Goal: Task Accomplishment & Management: Manage account settings

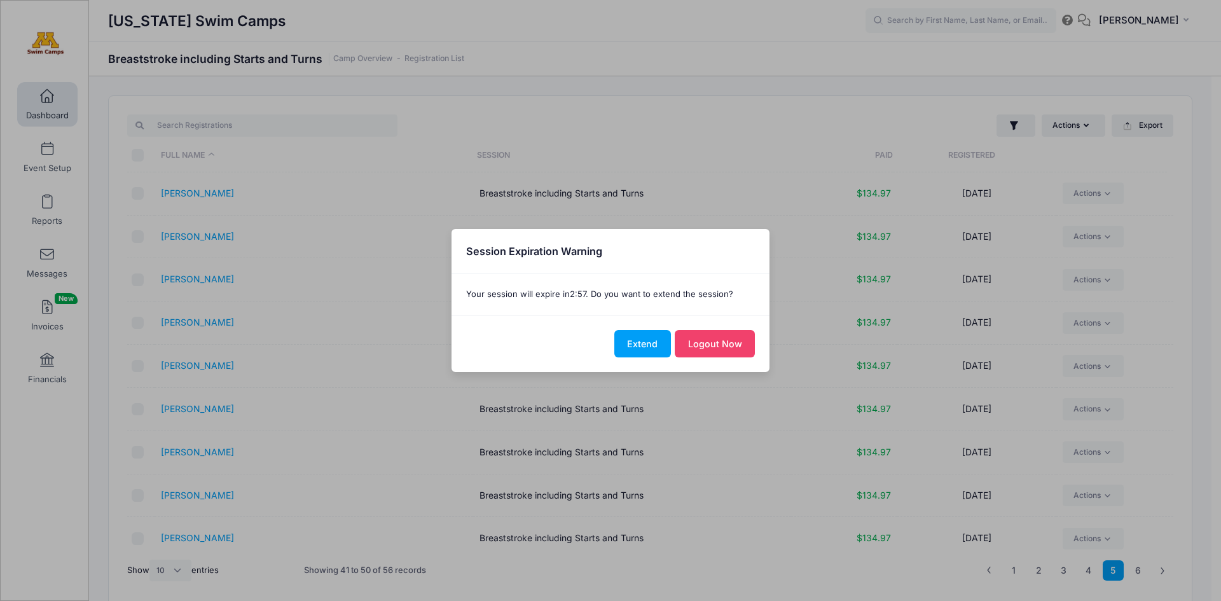
select select "10"
click at [651, 345] on button "Extend" at bounding box center [642, 343] width 57 height 27
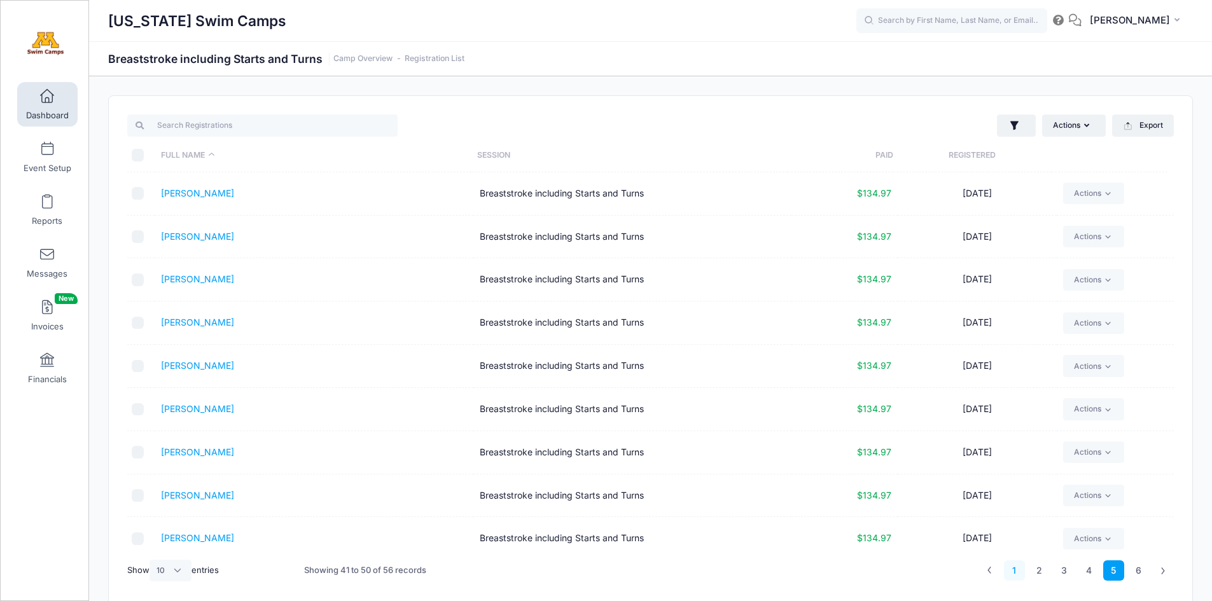
click at [1013, 565] on link "1" at bounding box center [1014, 570] width 21 height 21
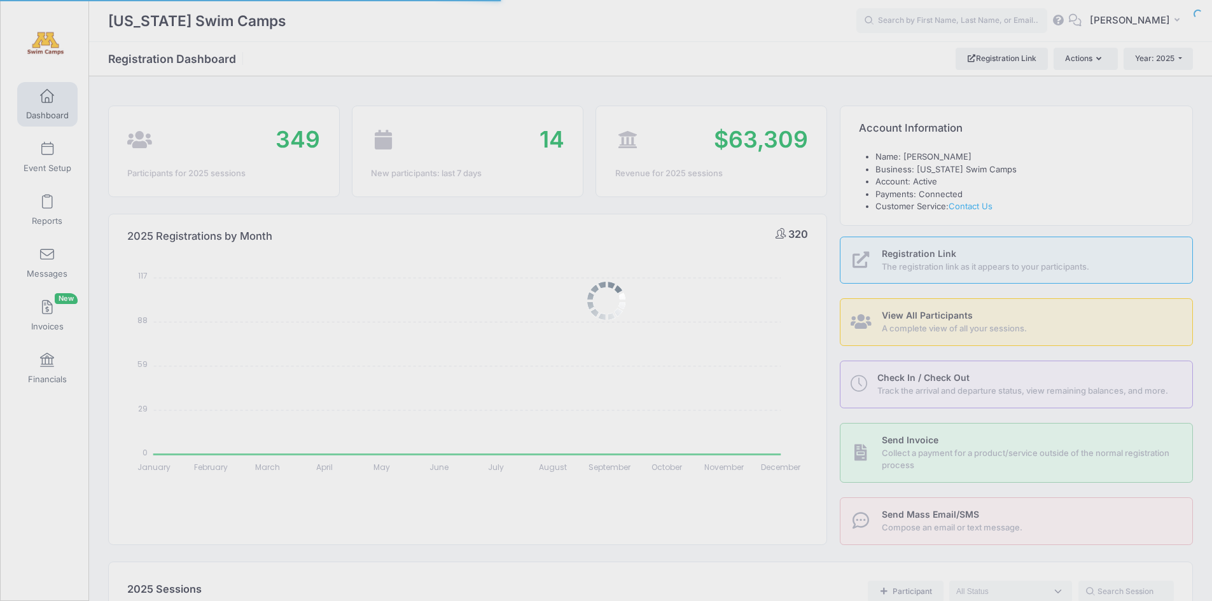
select select
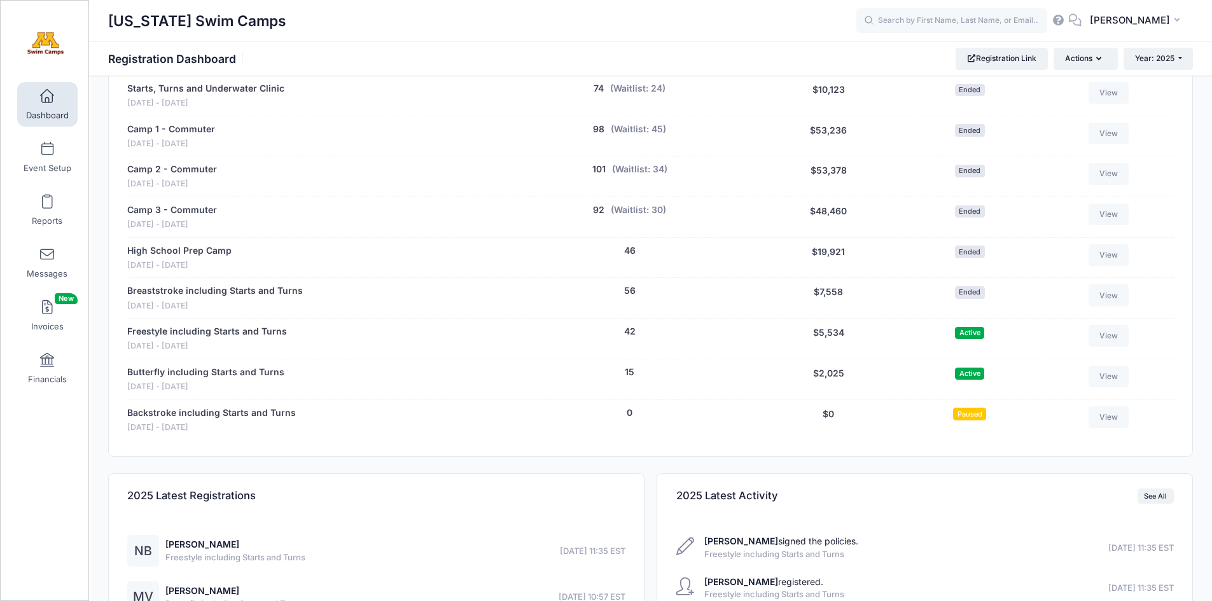
scroll to position [583, 0]
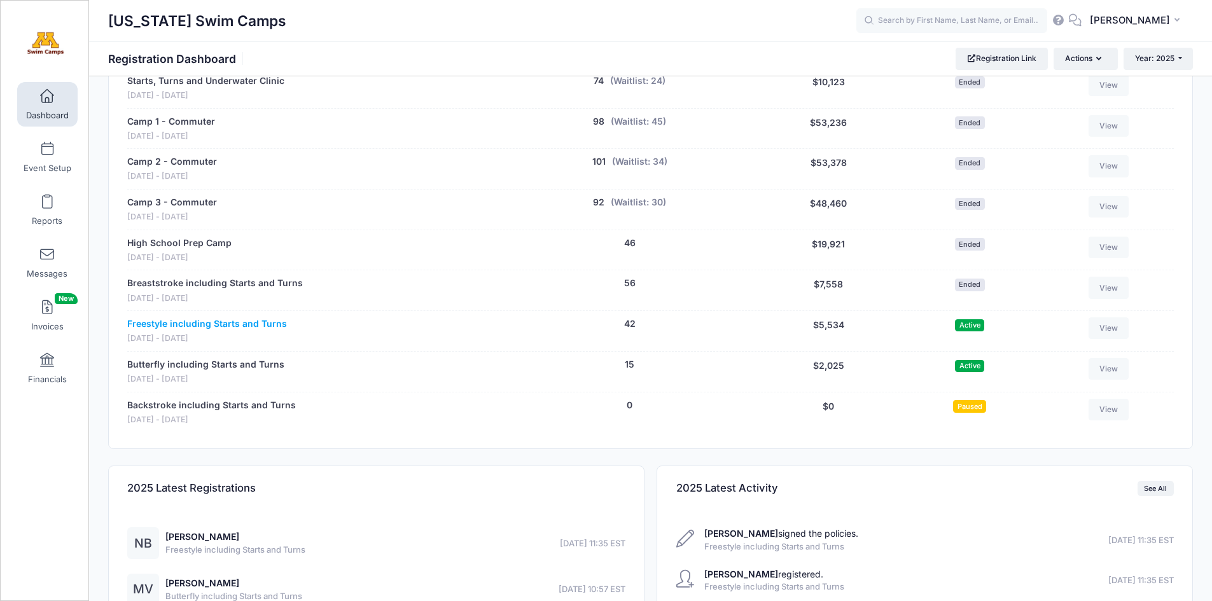
click at [192, 322] on link "Freestyle including Starts and Turns" at bounding box center [207, 323] width 160 height 13
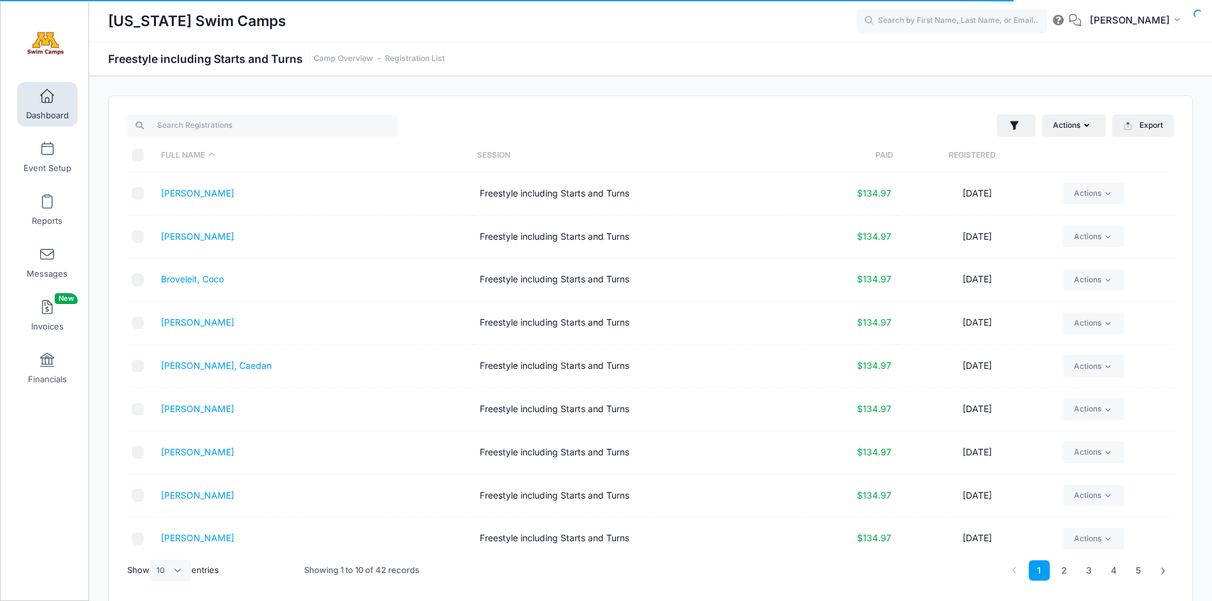
select select "10"
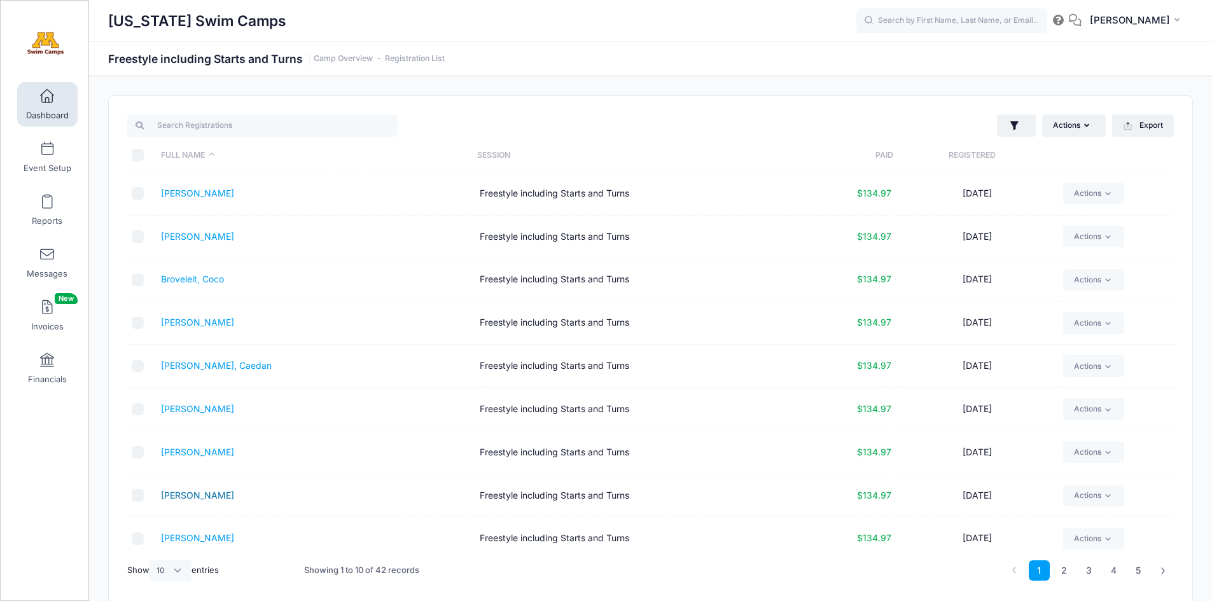
click at [194, 497] on link "Fasching, Henry" at bounding box center [197, 495] width 73 height 11
click at [201, 319] on link "Burton, Naomi" at bounding box center [197, 322] width 73 height 11
click at [47, 102] on span at bounding box center [47, 97] width 0 height 14
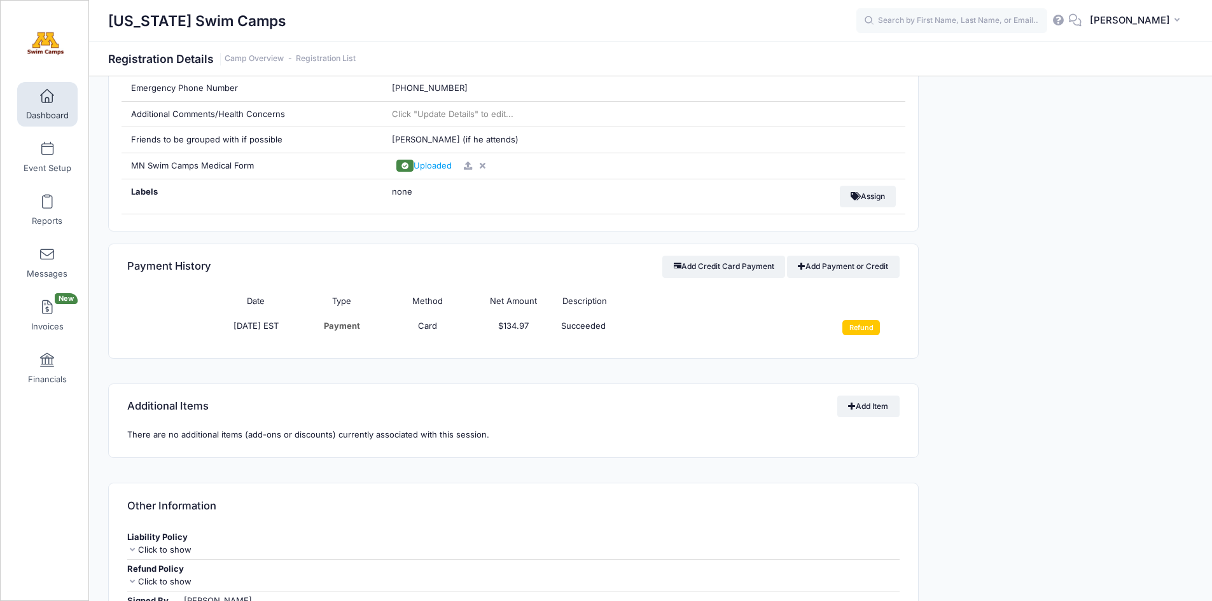
scroll to position [637, 0]
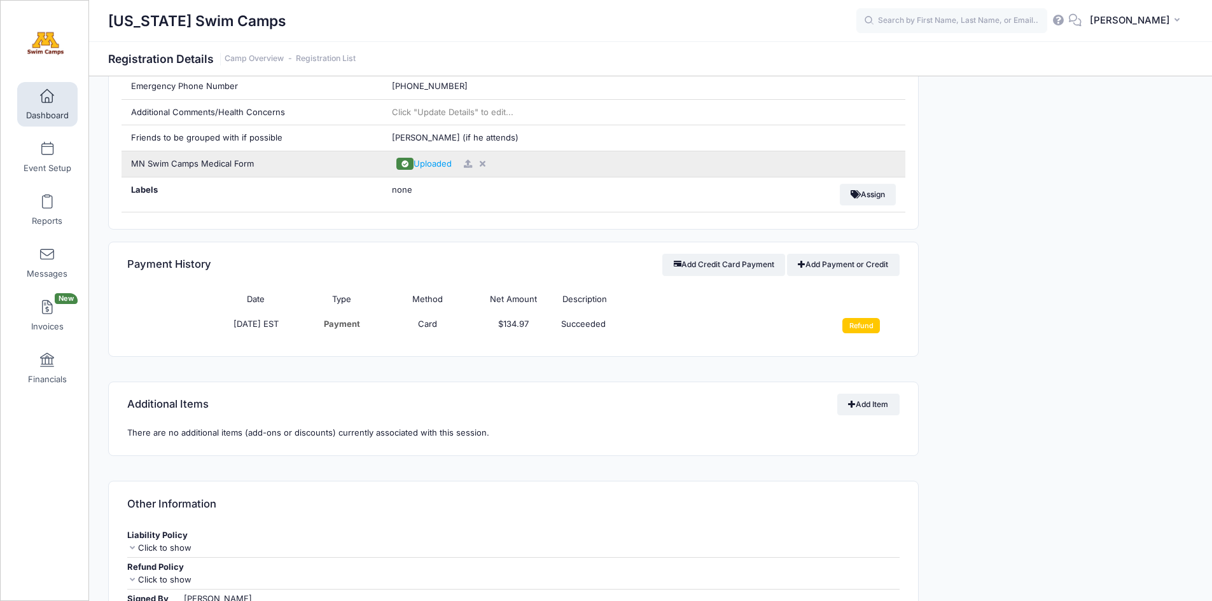
click at [481, 160] on icon at bounding box center [483, 164] width 10 height 8
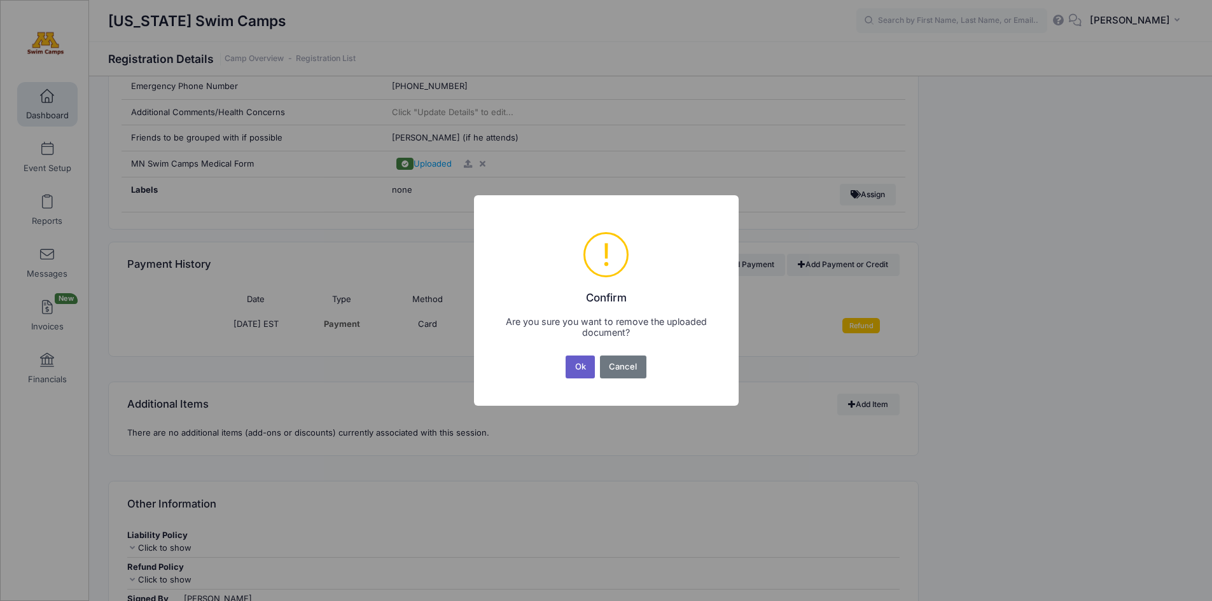
click at [579, 373] on button "Ok" at bounding box center [579, 367] width 29 height 23
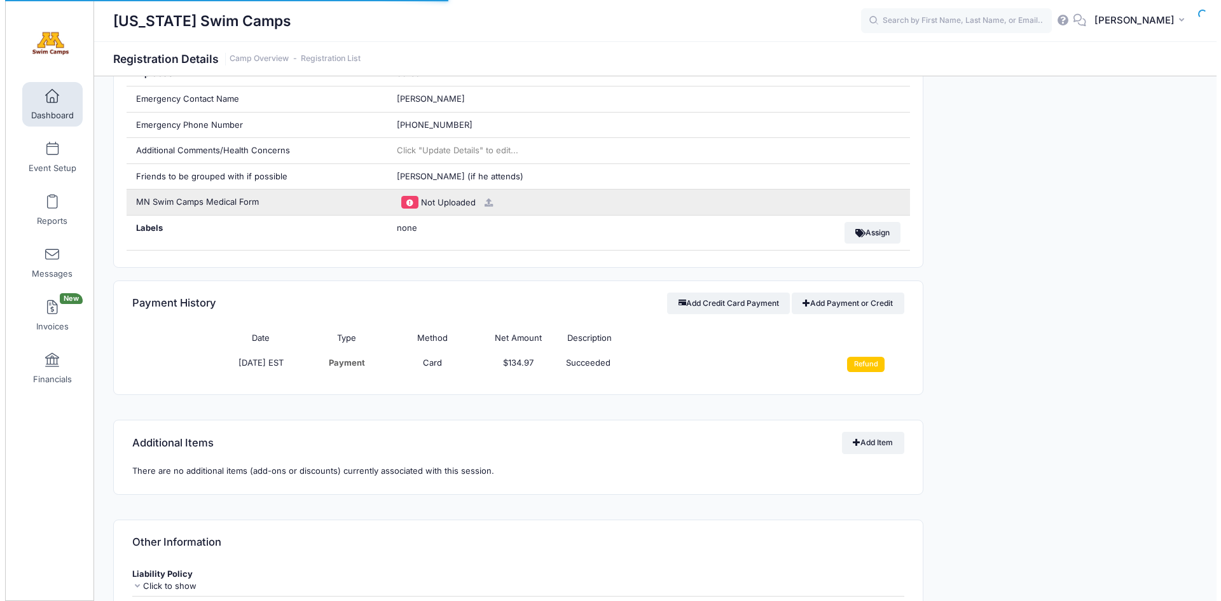
scroll to position [637, 0]
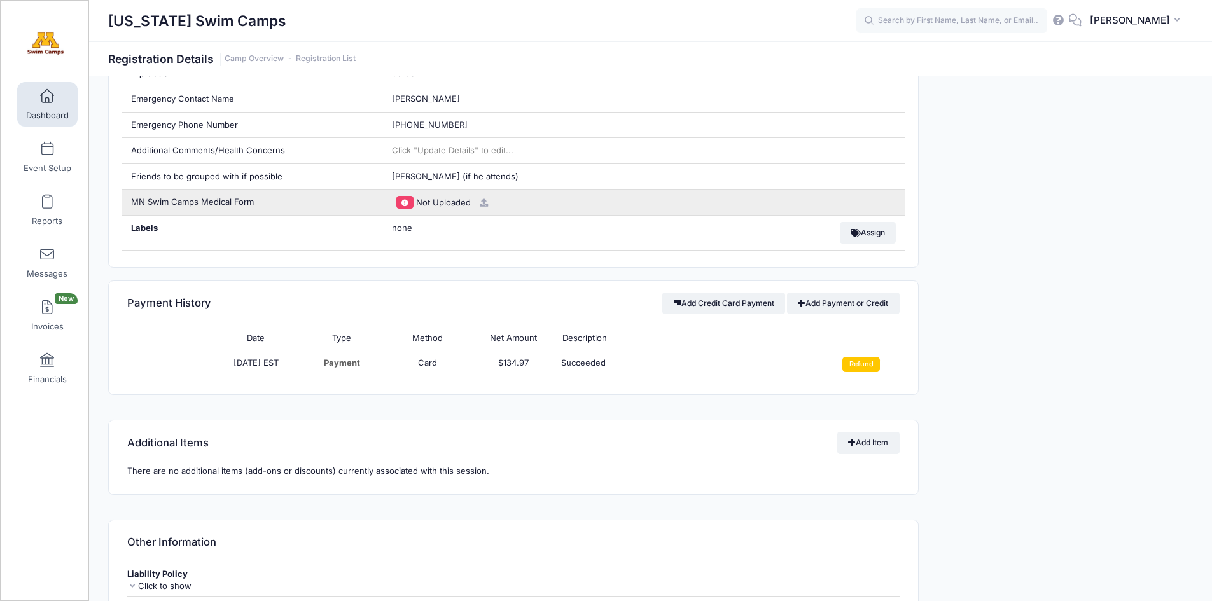
click at [485, 202] on icon at bounding box center [484, 202] width 10 height 8
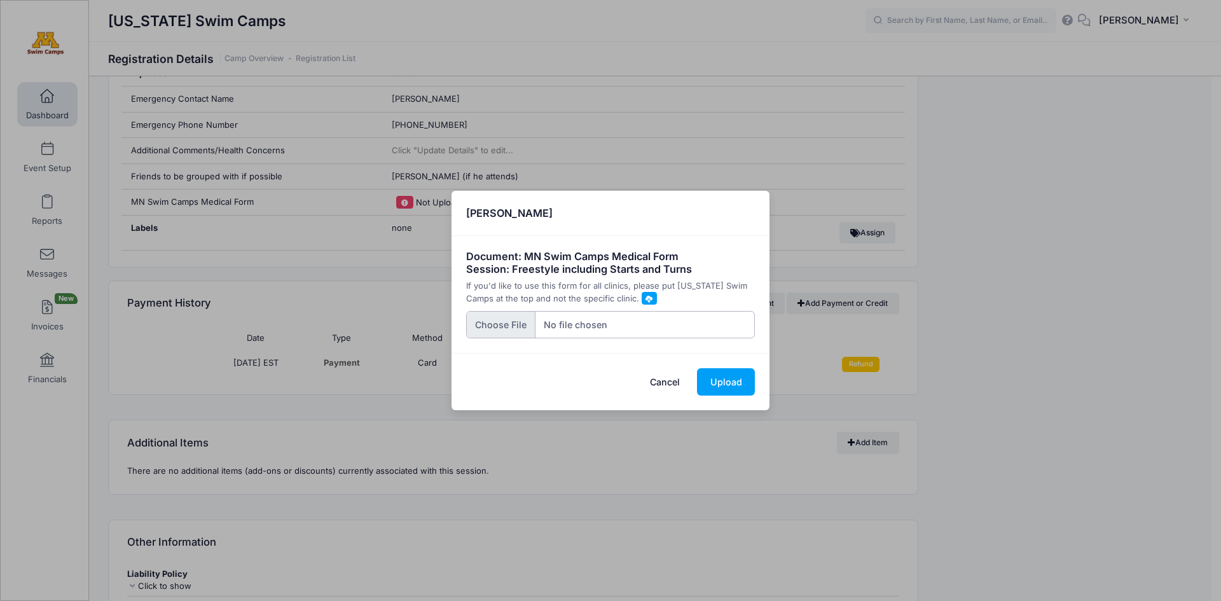
click at [509, 323] on input "file" at bounding box center [610, 324] width 289 height 27
type input "C:\fakepath\Scan - 2025-10-06 11.26.48.pdf"
click at [722, 385] on button "Upload" at bounding box center [726, 381] width 58 height 27
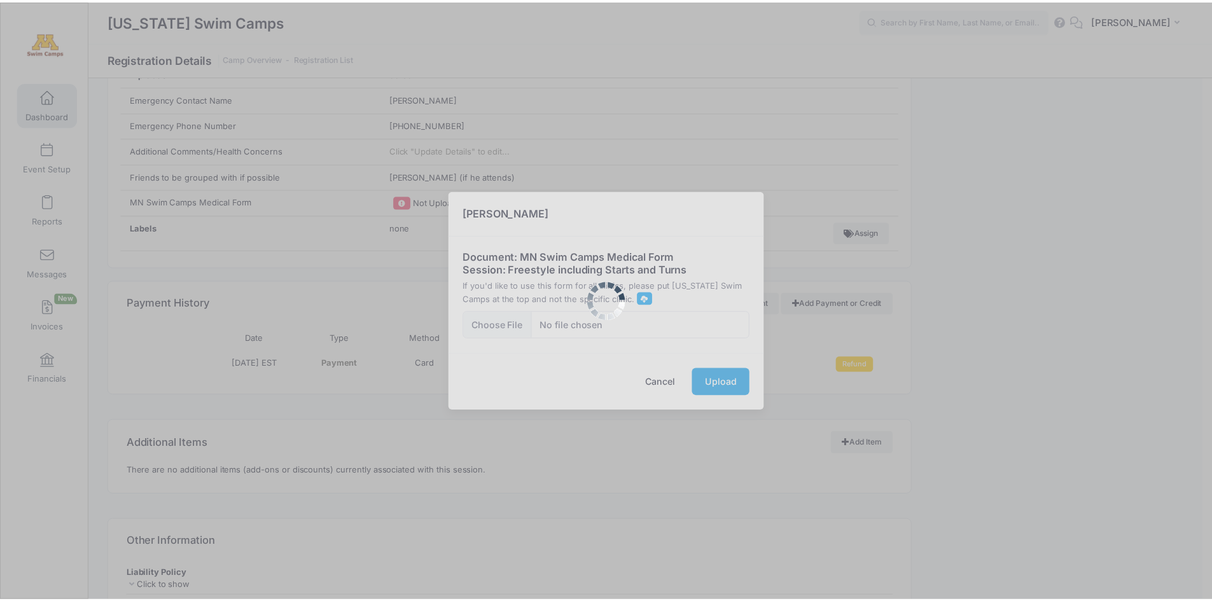
scroll to position [0, 0]
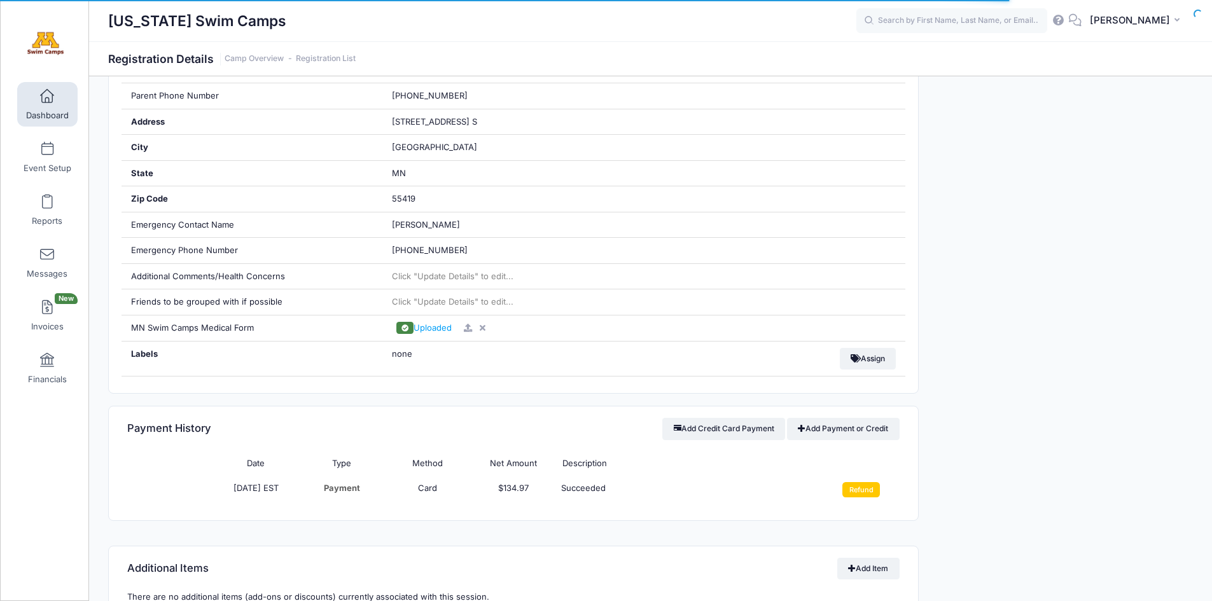
scroll to position [486, 0]
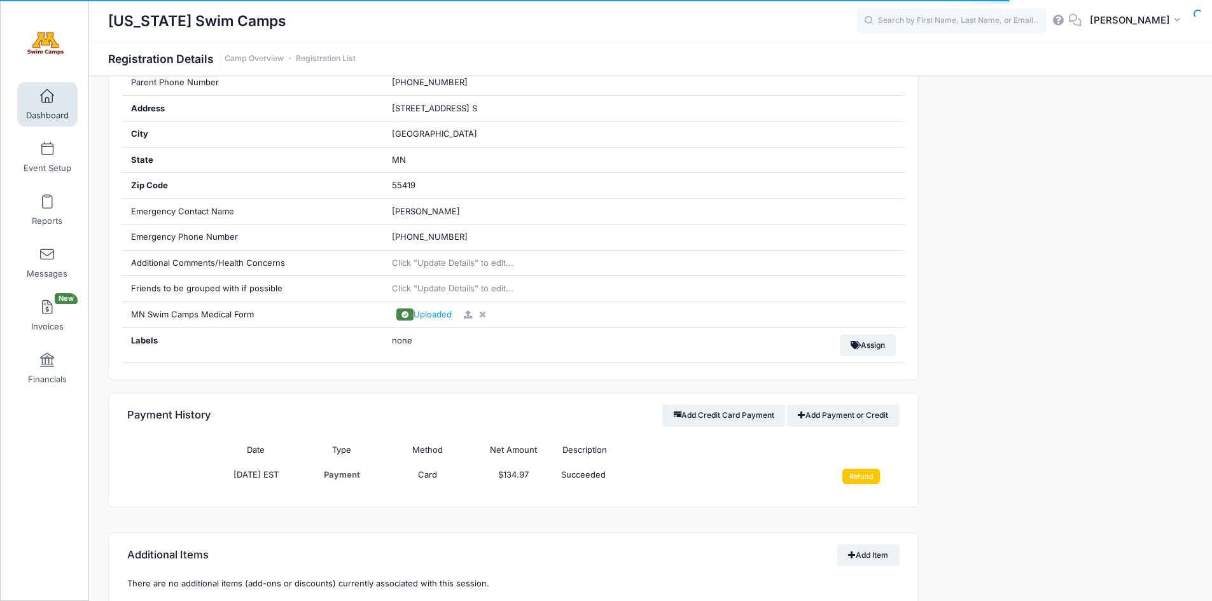
drag, startPoint x: 1220, startPoint y: 153, endPoint x: 1182, endPoint y: 294, distance: 146.4
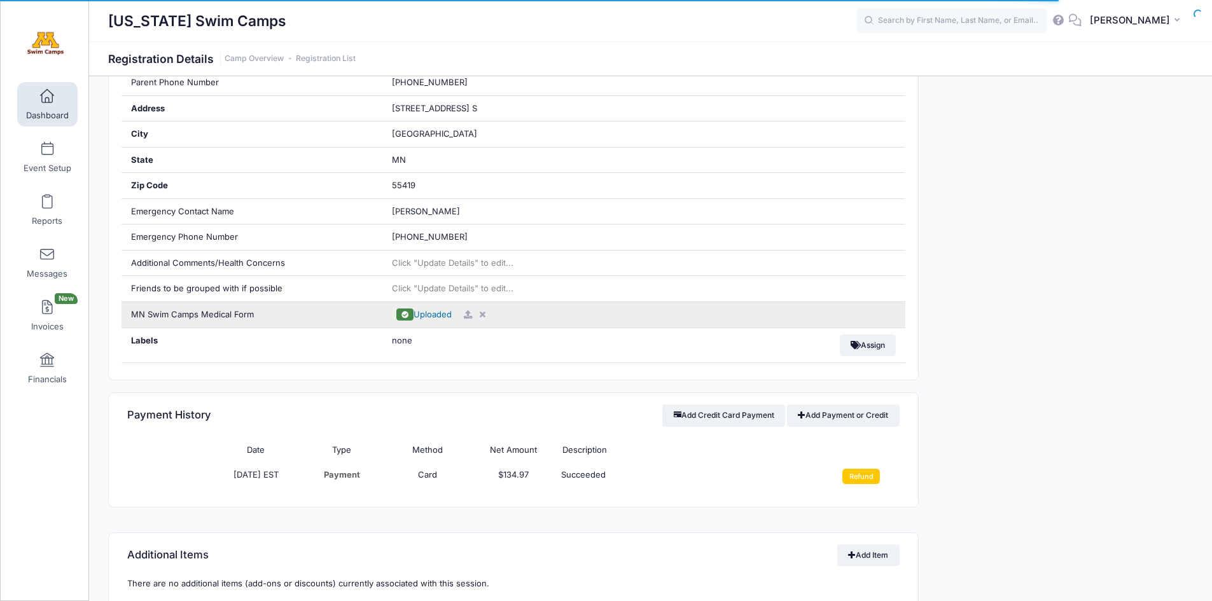
click at [427, 314] on span "Uploaded" at bounding box center [432, 314] width 38 height 10
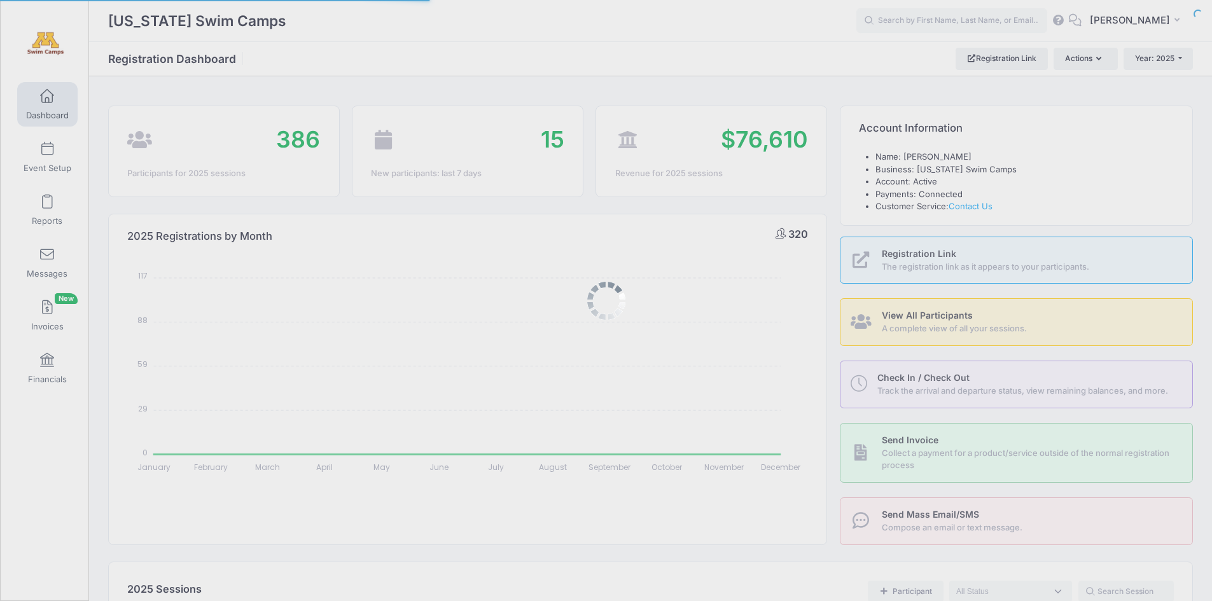
select select
